Goal: Task Accomplishment & Management: Manage account settings

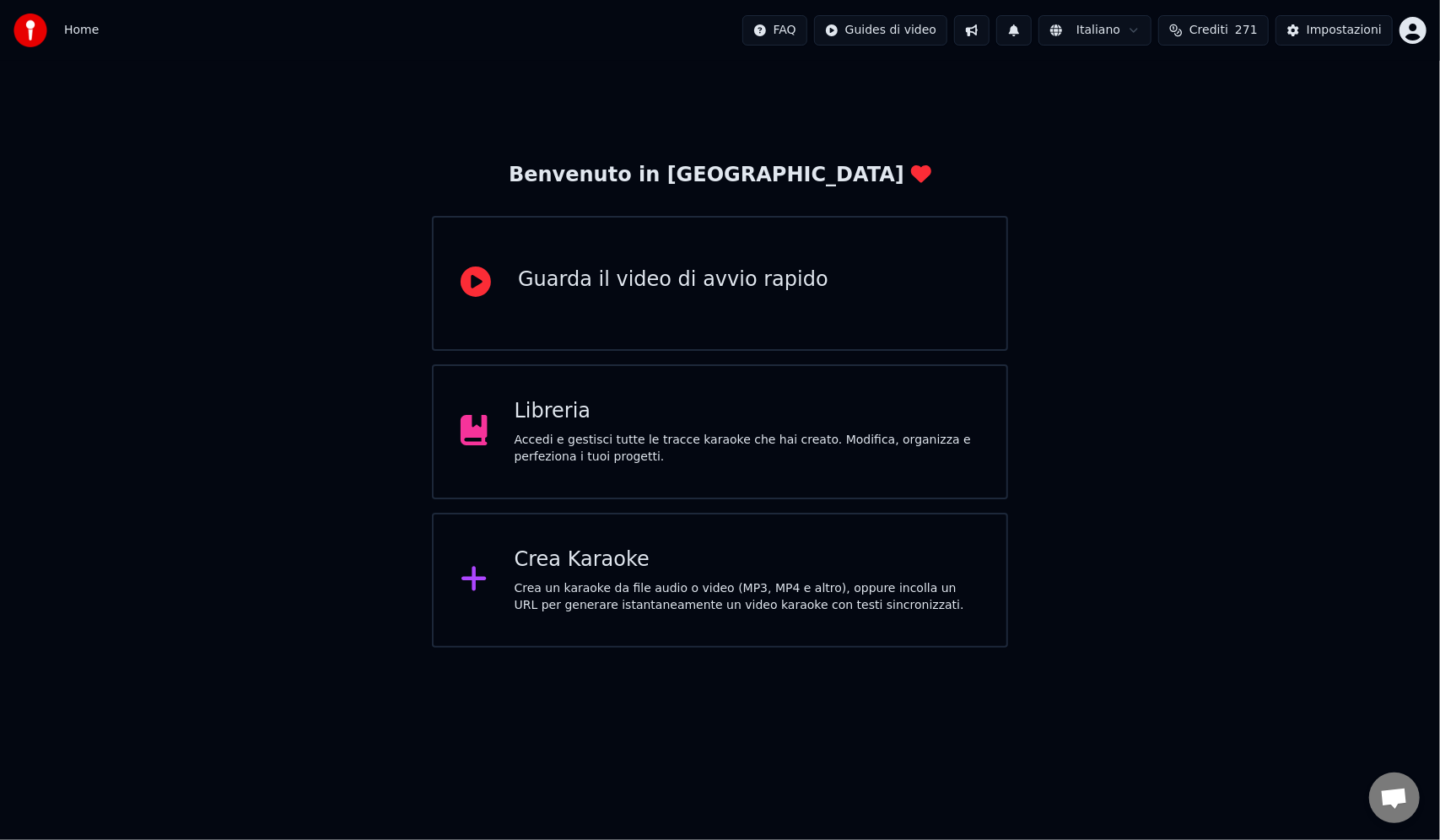
click at [1410, 25] on html "Home FAQ Guides di video Italiano Crediti 271 Impostazioni Benvenuto in Youka G…" at bounding box center [720, 324] width 1440 height 648
click at [1331, 100] on span "Fatturazione" at bounding box center [1312, 108] width 74 height 17
drag, startPoint x: 1248, startPoint y: 260, endPoint x: 1221, endPoint y: 264, distance: 27.3
click at [1244, 265] on div "Benvenuto in Youka Guarda il video di avvio rapido Libreria Accedi e gestisci t…" at bounding box center [720, 354] width 1440 height 587
click at [665, 439] on div "Accedi e gestisci tutte le tracce karaoke che hai creato. Modifica, organizza e…" at bounding box center [747, 449] width 464 height 34
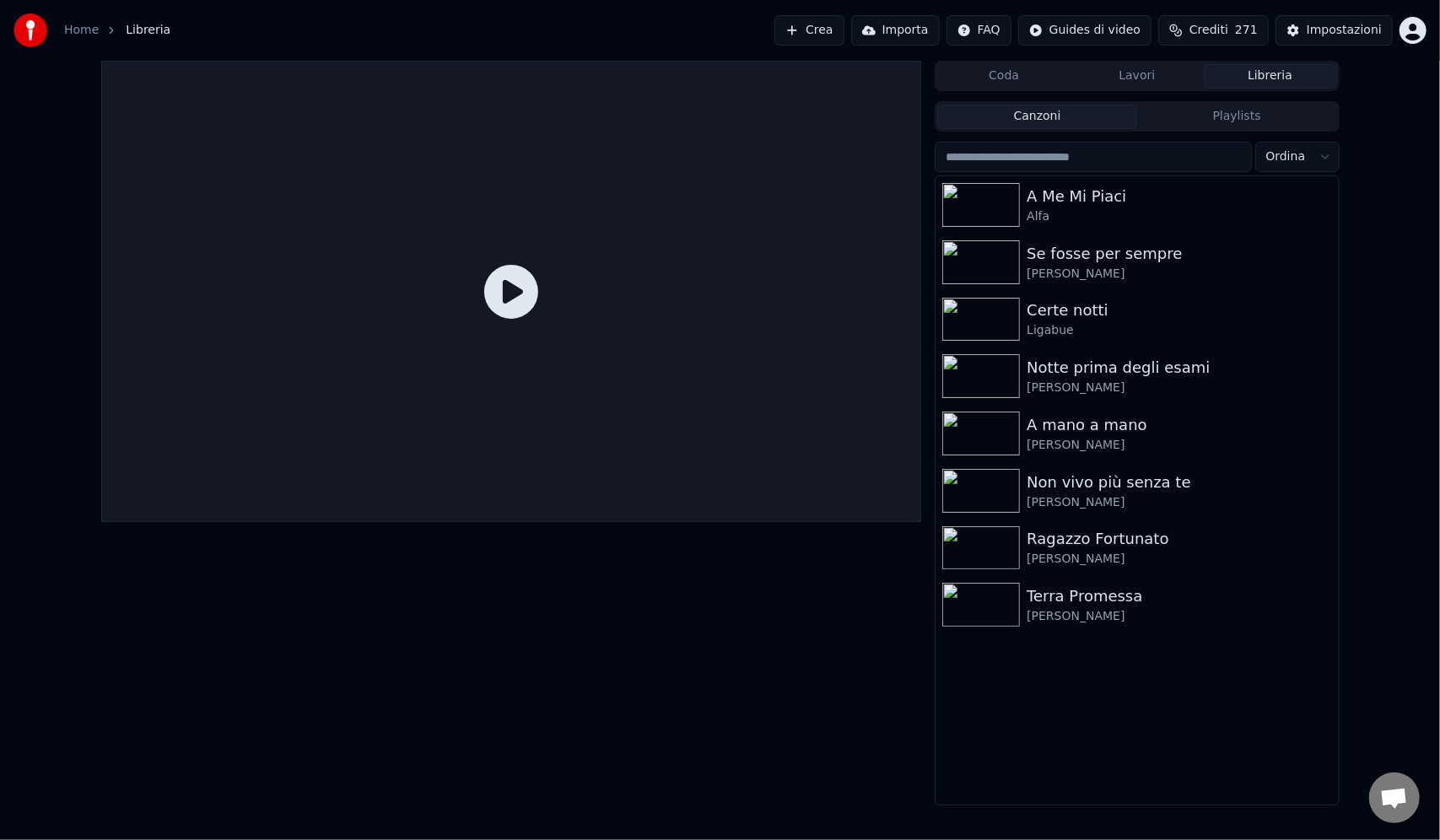
click at [1242, 31] on button "Crediti 271" at bounding box center [1213, 31] width 110 height 31
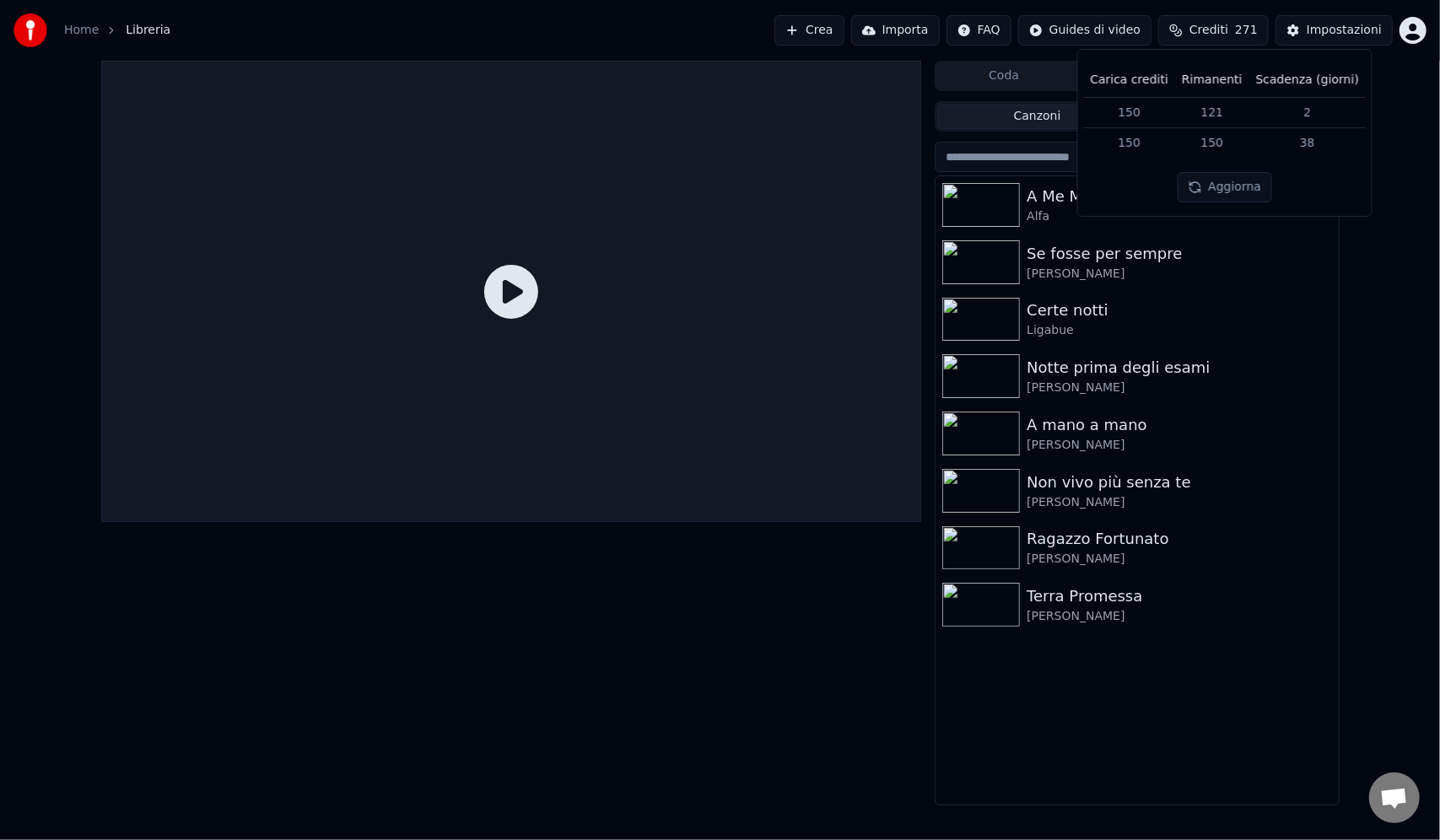
click at [1256, 172] on button "Aggiorna" at bounding box center [1224, 187] width 95 height 31
click at [1302, 143] on td "38" at bounding box center [1307, 143] width 116 height 31
click at [1303, 144] on td "38" at bounding box center [1307, 143] width 116 height 31
click at [1296, 188] on div "Carica crediti Rimanenti Scadenza (giorni) 150 121 2 150 150 38 Aggiorna" at bounding box center [1225, 133] width 266 height 139
click at [1254, 32] on span "271" at bounding box center [1246, 31] width 23 height 17
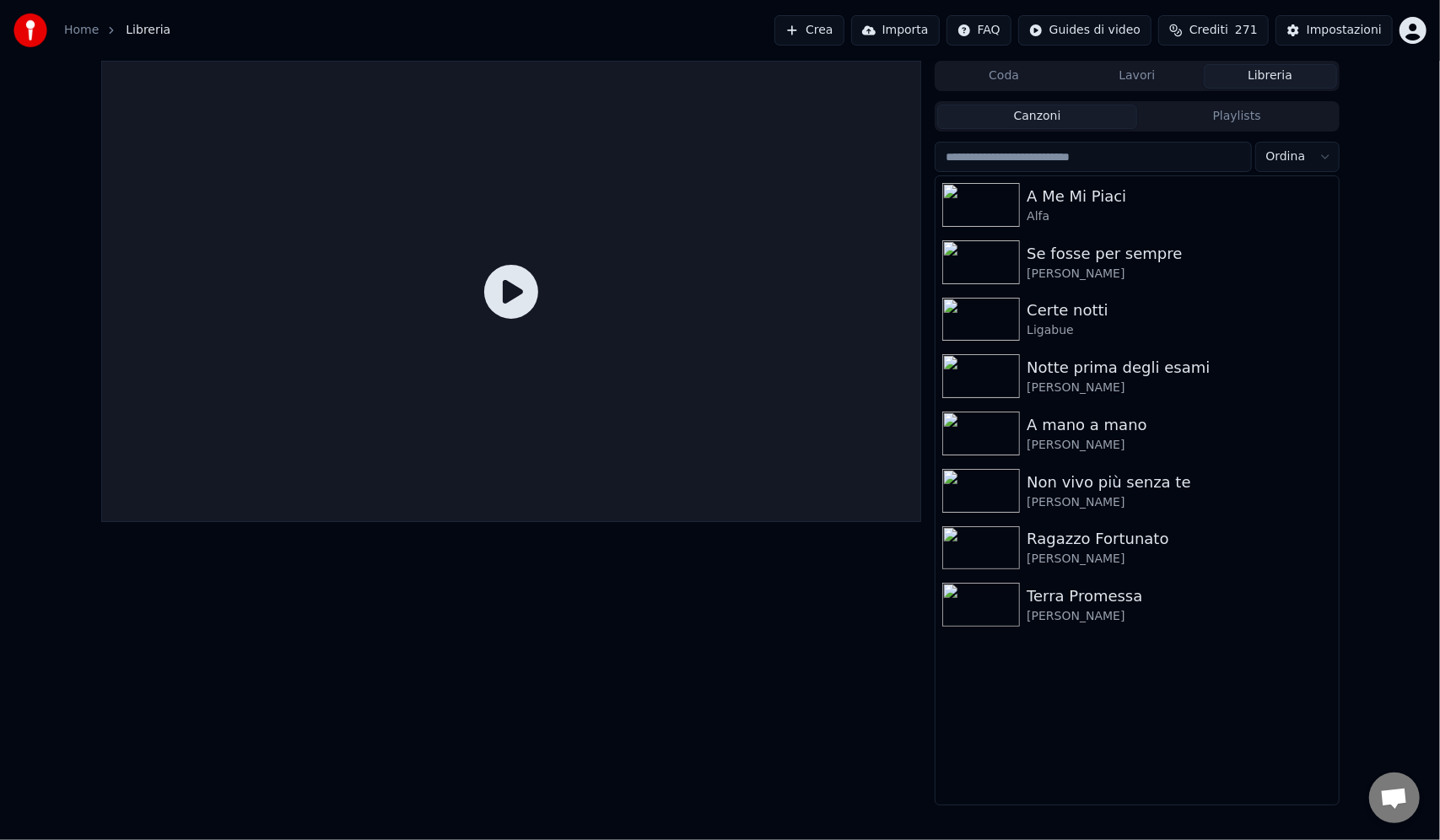
click at [74, 32] on link "Home" at bounding box center [81, 31] width 35 height 17
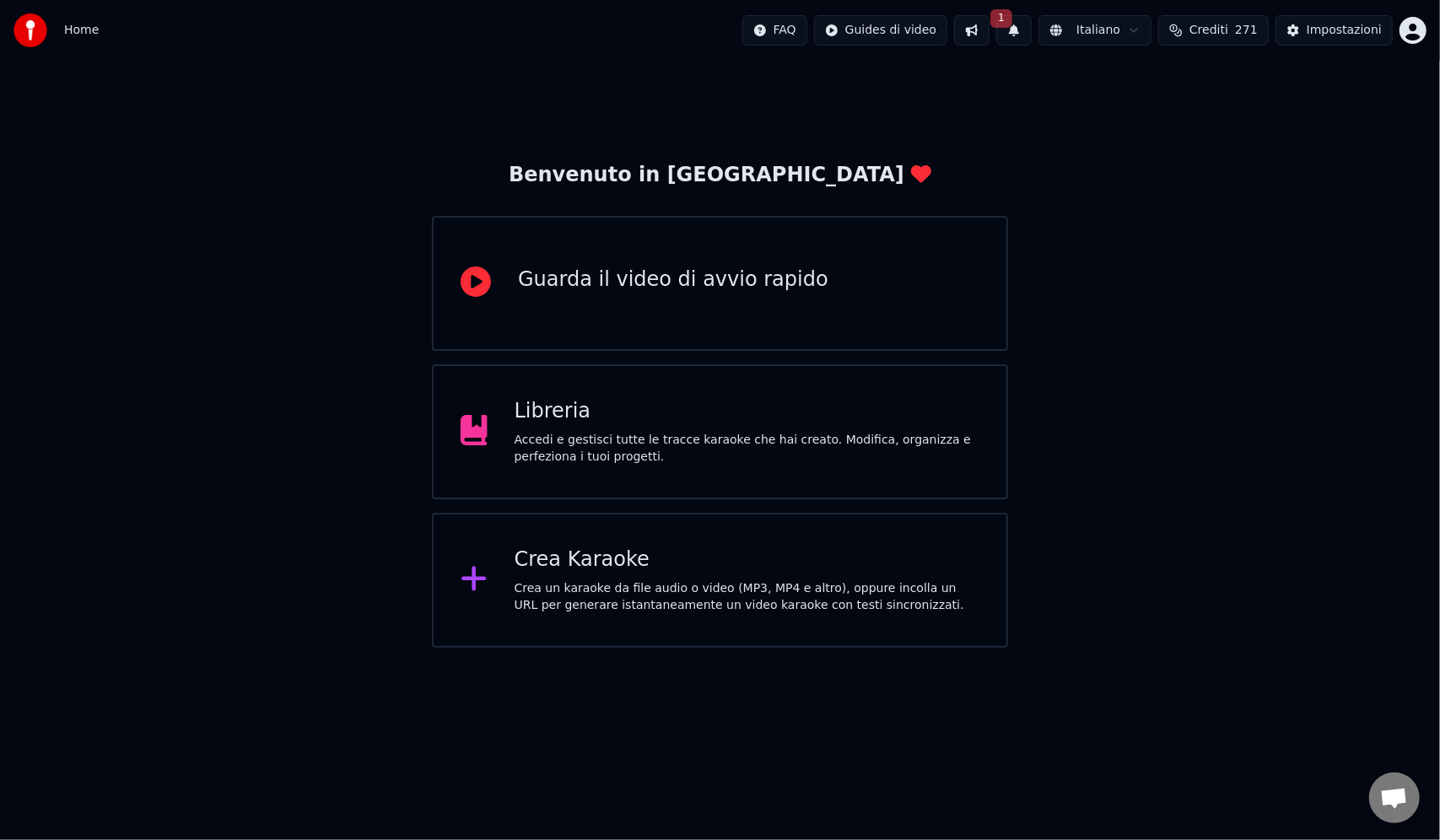
click at [1326, 295] on div "Benvenuto in Youka Guarda il video di avvio rapido Libreria Accedi e gestisci t…" at bounding box center [720, 354] width 1440 height 587
click at [989, 34] on button at bounding box center [972, 31] width 36 height 31
click at [1031, 27] on button "1" at bounding box center [1014, 31] width 36 height 31
click at [1144, 81] on button "Aggiorna" at bounding box center [1151, 84] width 82 height 31
click at [1248, 505] on div "Benvenuto in Youka Guarda il video di avvio rapido Libreria Accedi e gestisci t…" at bounding box center [720, 354] width 1440 height 587
